Goal: Information Seeking & Learning: Check status

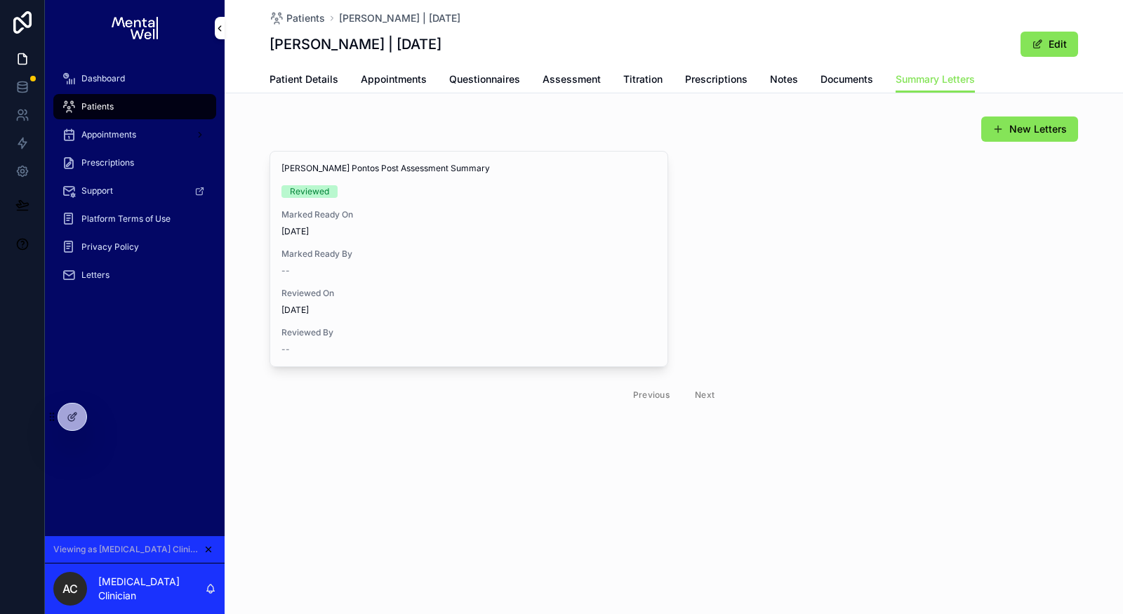
click at [119, 104] on div "Patients" at bounding box center [135, 106] width 146 height 22
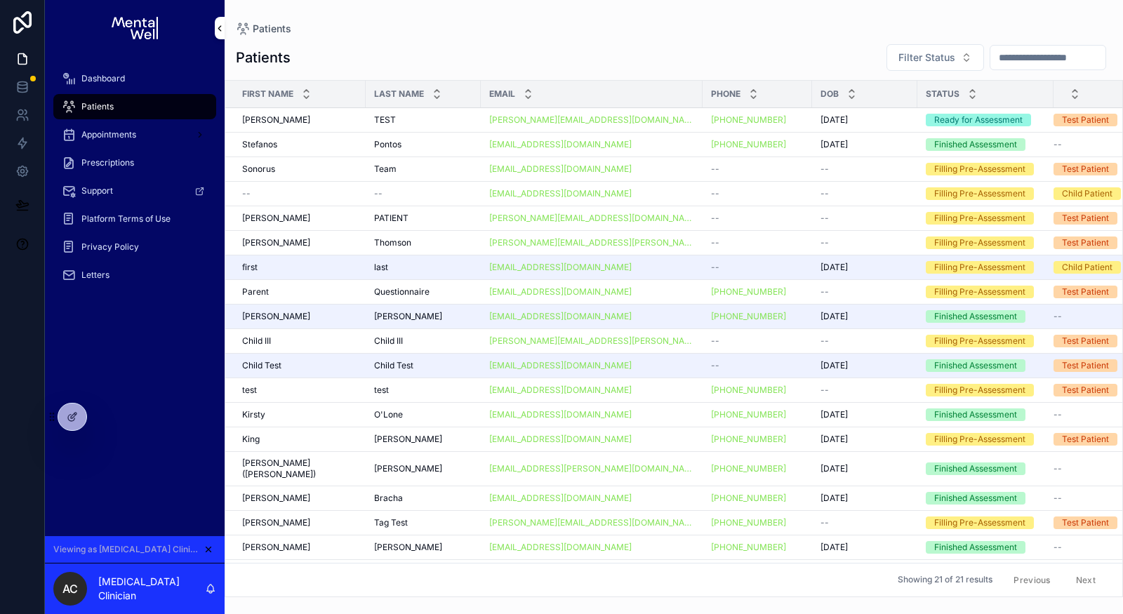
click at [429, 119] on div "TEST TEST" at bounding box center [423, 119] width 98 height 11
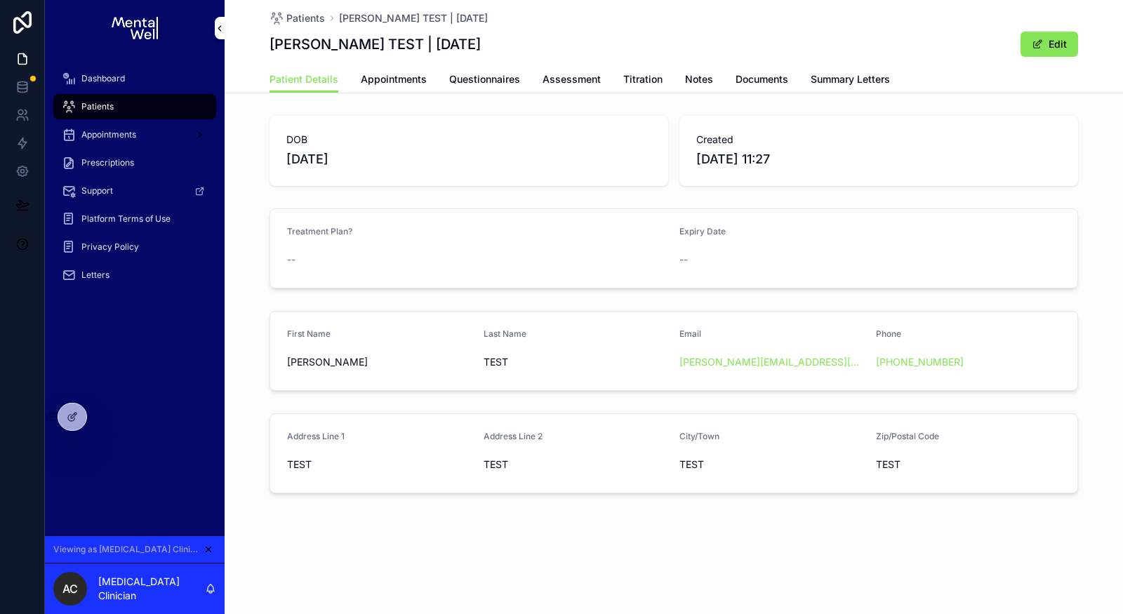
click at [479, 83] on span "Questionnaires" at bounding box center [484, 79] width 71 height 14
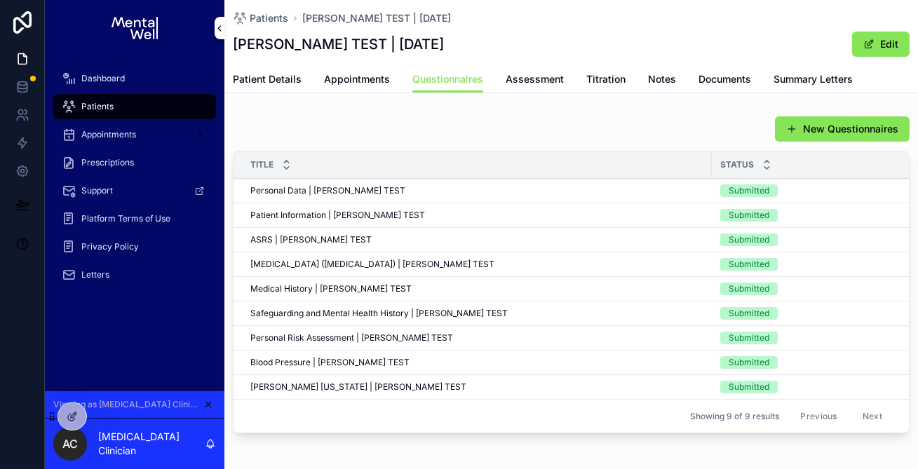
click at [436, 285] on div "Medical History | [PERSON_NAME] TEST Medical History | [PERSON_NAME] TEST" at bounding box center [476, 288] width 453 height 11
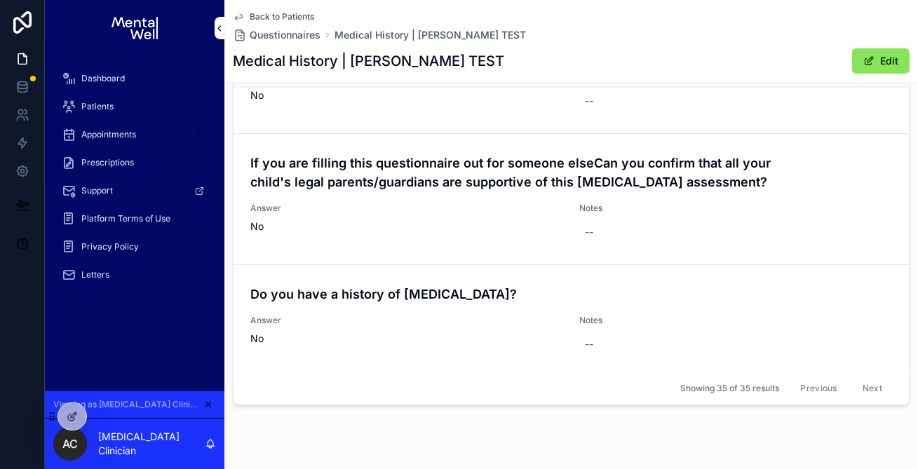
scroll to position [3810, 0]
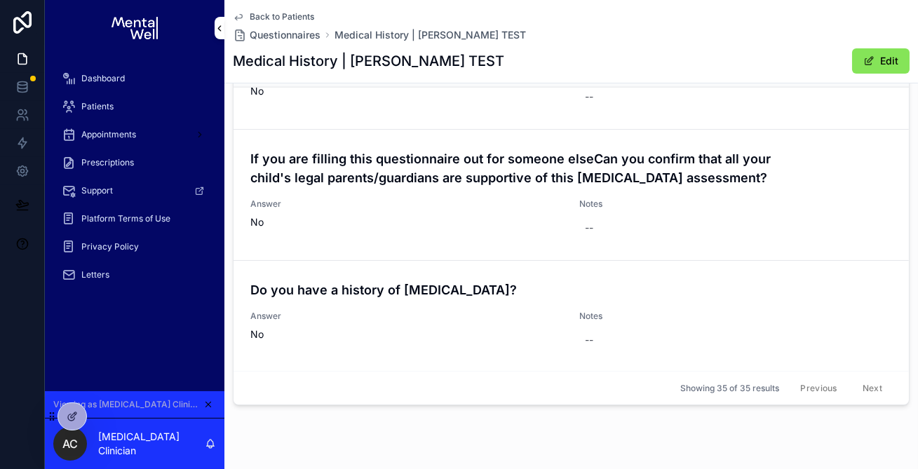
click at [295, 18] on span "Back to Patients" at bounding box center [282, 16] width 65 height 11
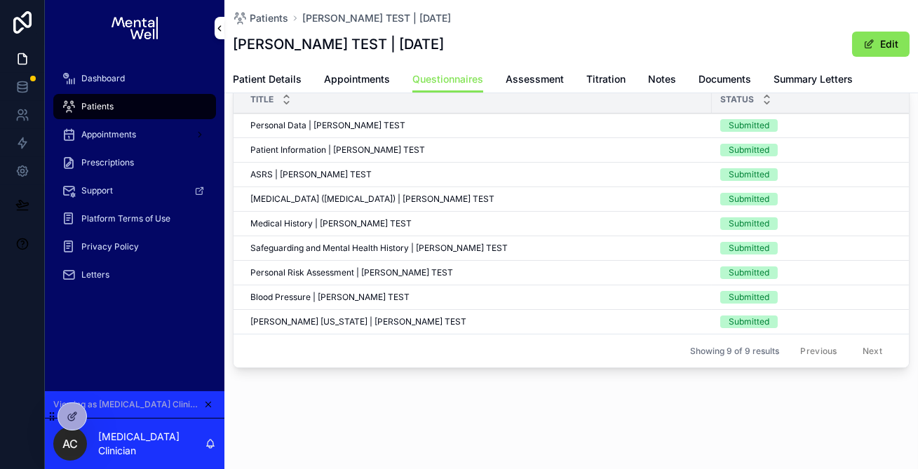
scroll to position [63, 0]
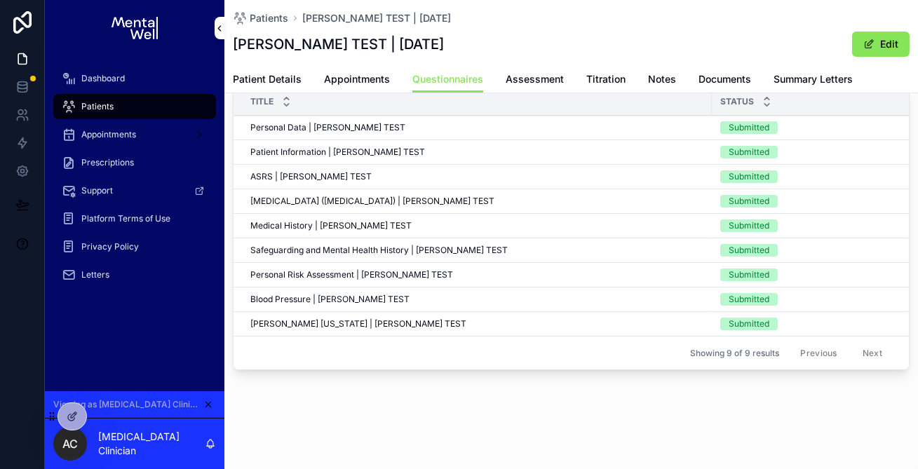
click at [483, 253] on div "Safeguarding and Mental Health History | [PERSON_NAME] TEST Safeguarding and Me…" at bounding box center [476, 250] width 453 height 11
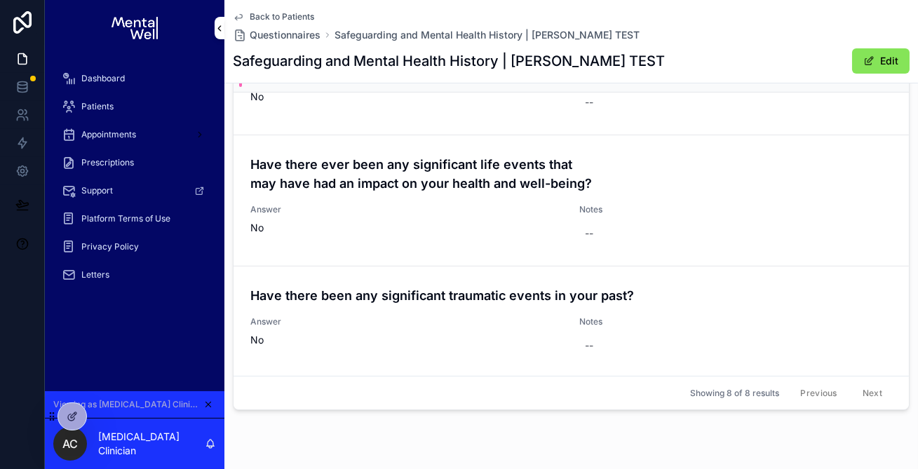
scroll to position [689, 0]
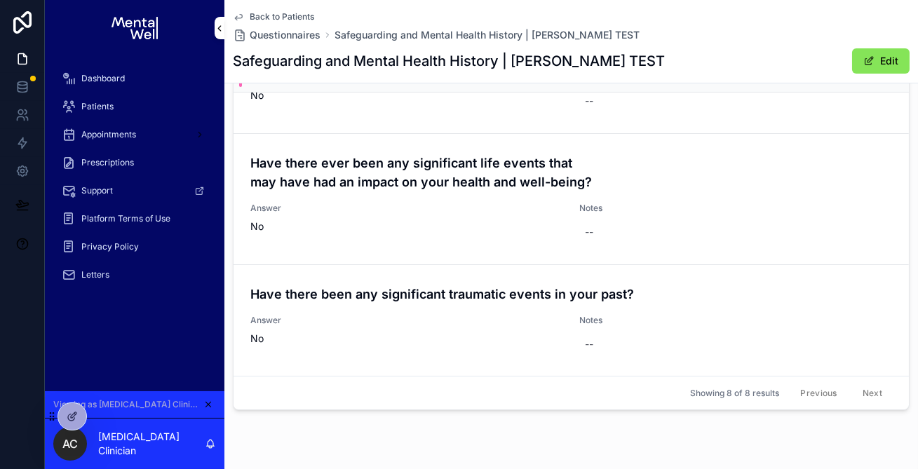
click at [286, 16] on span "Back to Patients" at bounding box center [282, 16] width 65 height 11
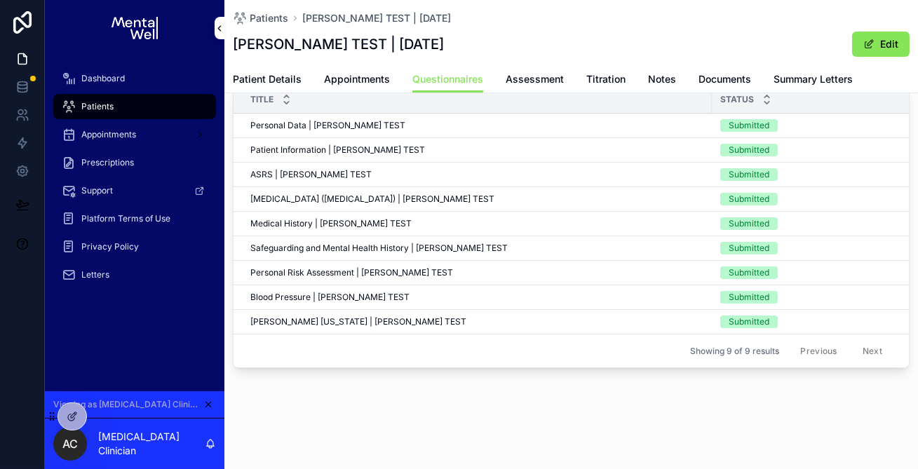
scroll to position [63, 0]
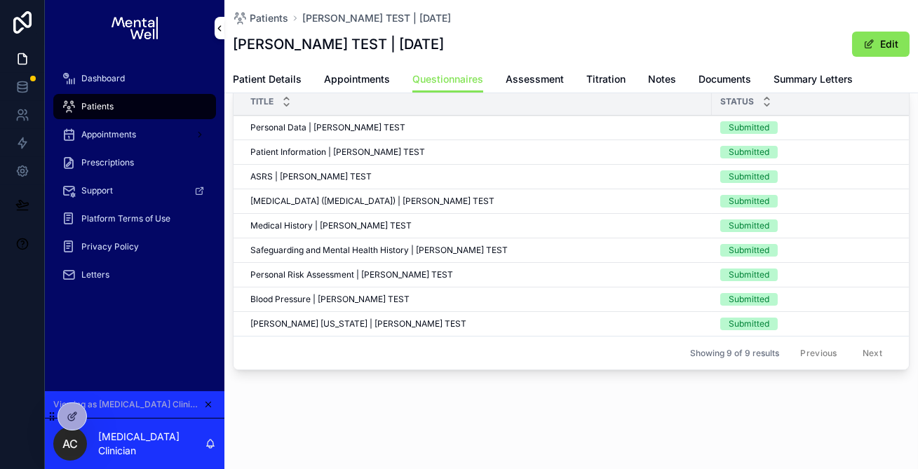
click at [432, 274] on div "Personal Risk Assessment | [PERSON_NAME] TEST Personal Risk Assessment | [PERSO…" at bounding box center [476, 274] width 453 height 11
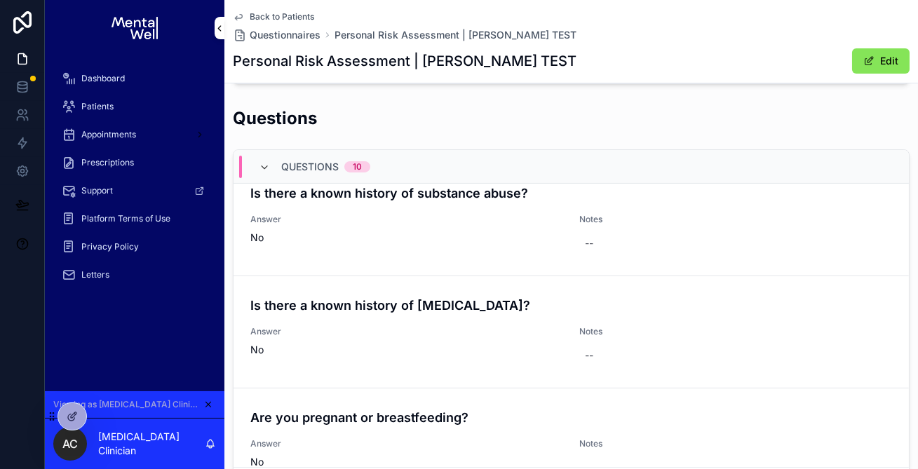
scroll to position [857, 0]
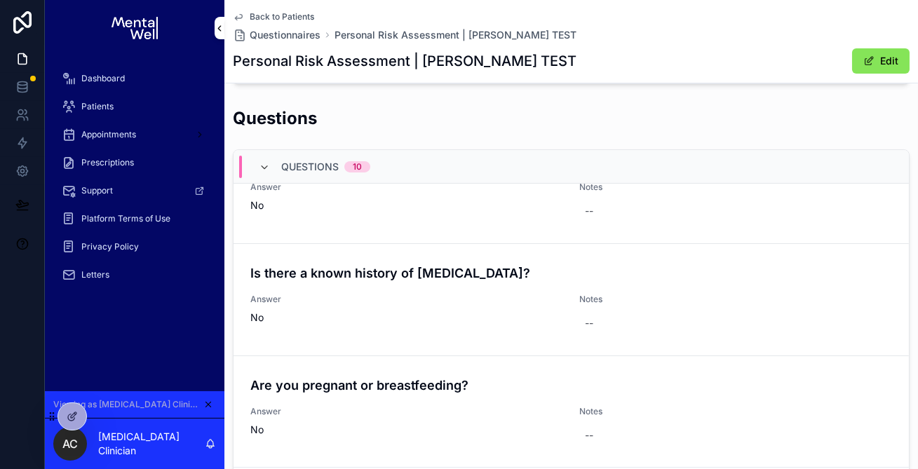
click at [289, 15] on span "Back to Patients" at bounding box center [282, 16] width 65 height 11
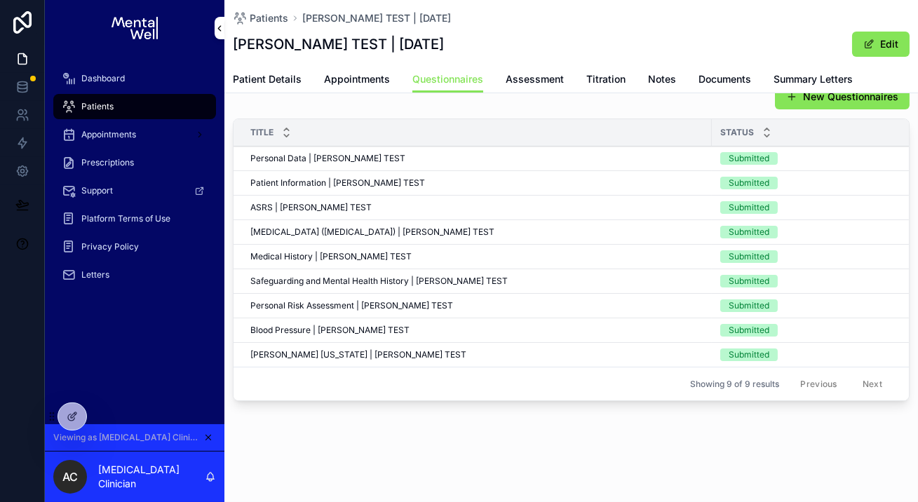
scroll to position [30, 0]
